Goal: Complete application form

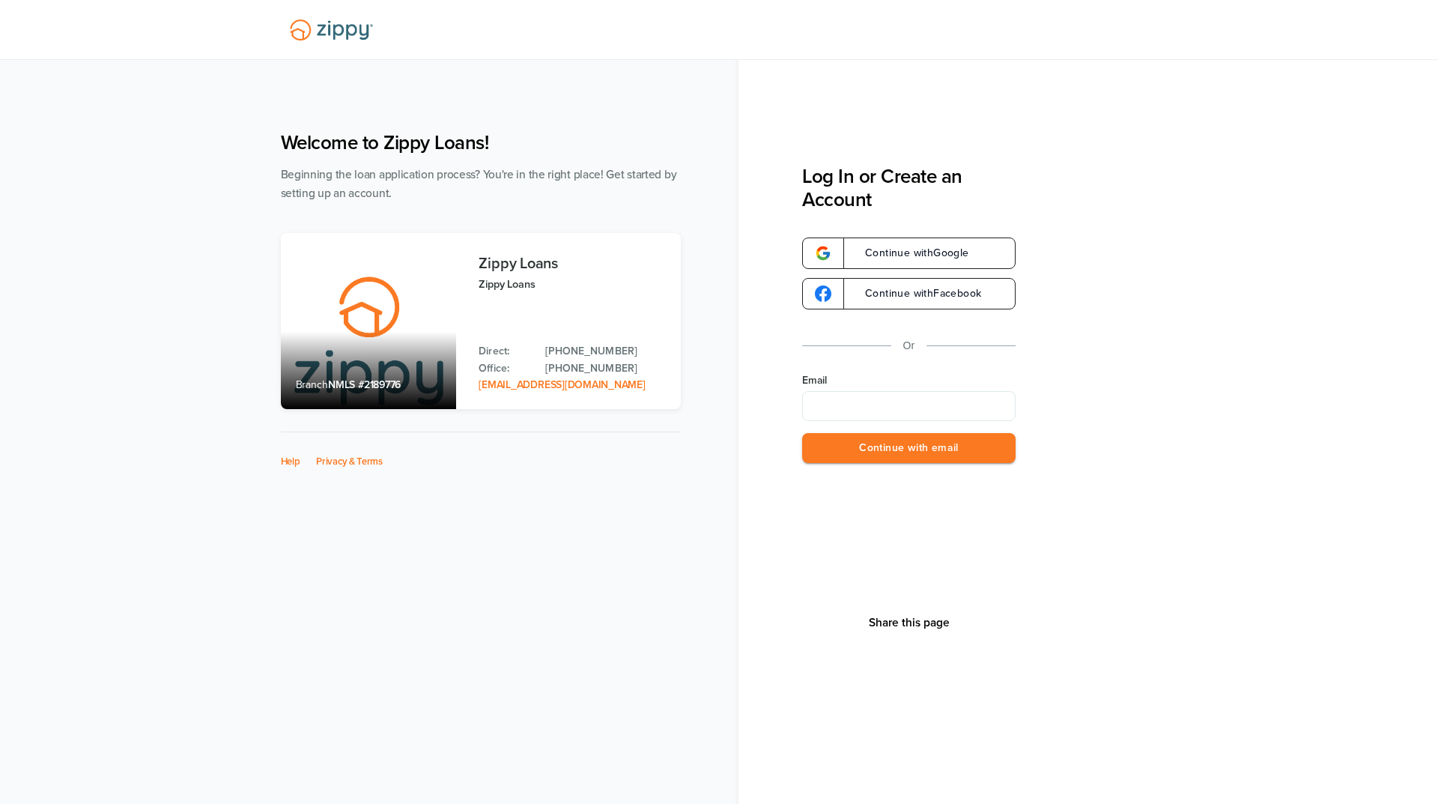
type input "**********"
click at [877, 452] on button "Continue with email" at bounding box center [909, 448] width 214 height 31
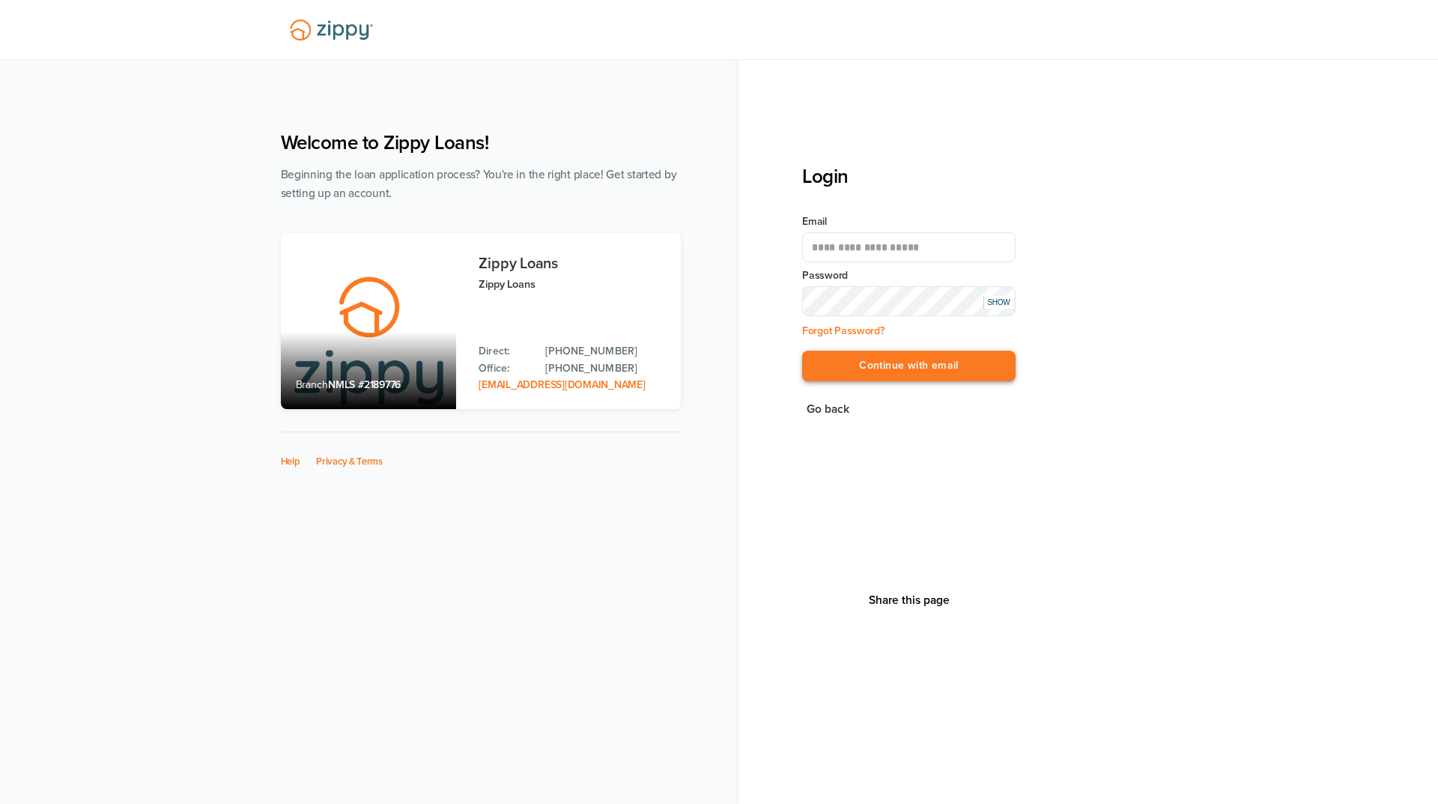
click at [876, 366] on button "Continue with email" at bounding box center [909, 366] width 214 height 31
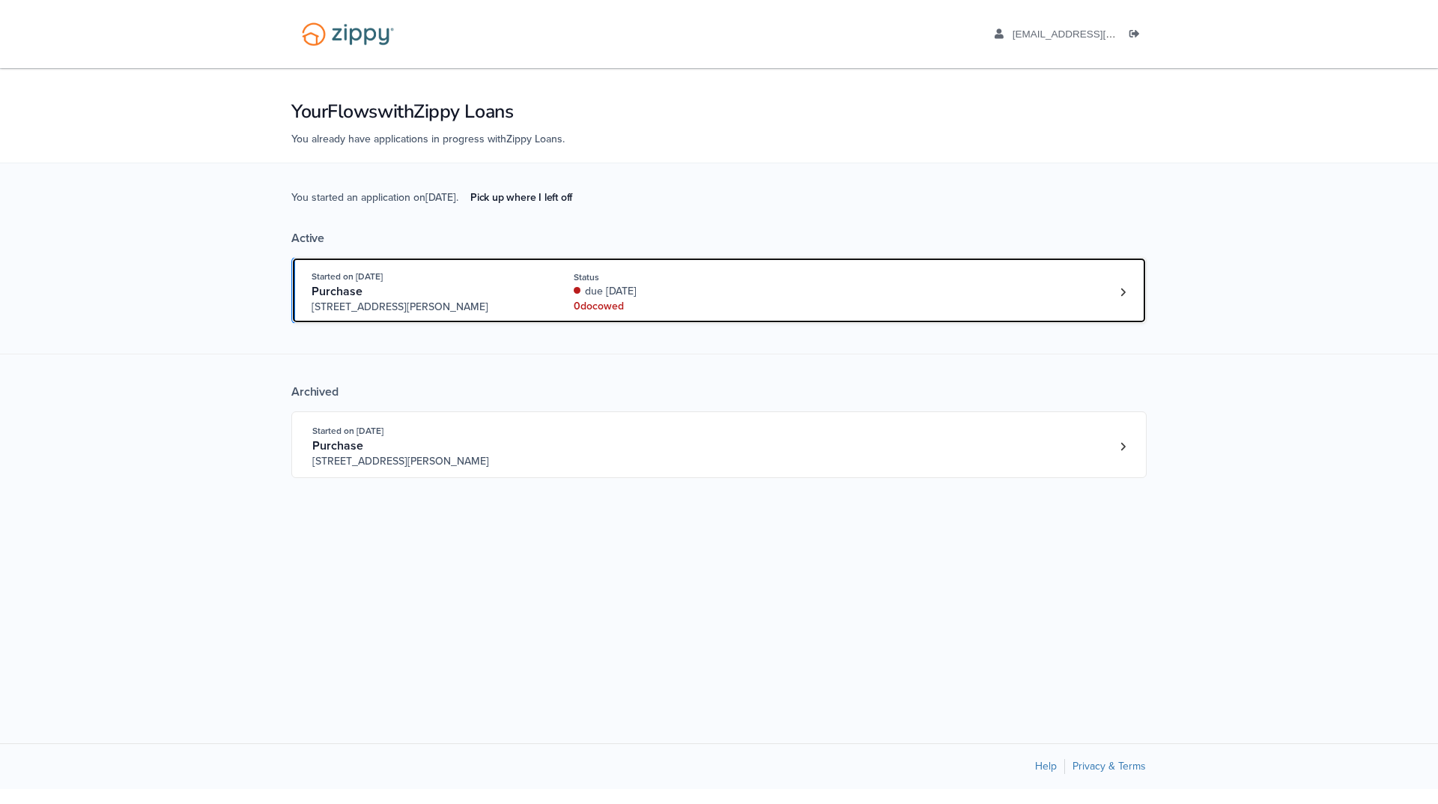
click at [512, 301] on span "[STREET_ADDRESS][PERSON_NAME]" at bounding box center [426, 307] width 228 height 15
